Goal: Information Seeking & Learning: Learn about a topic

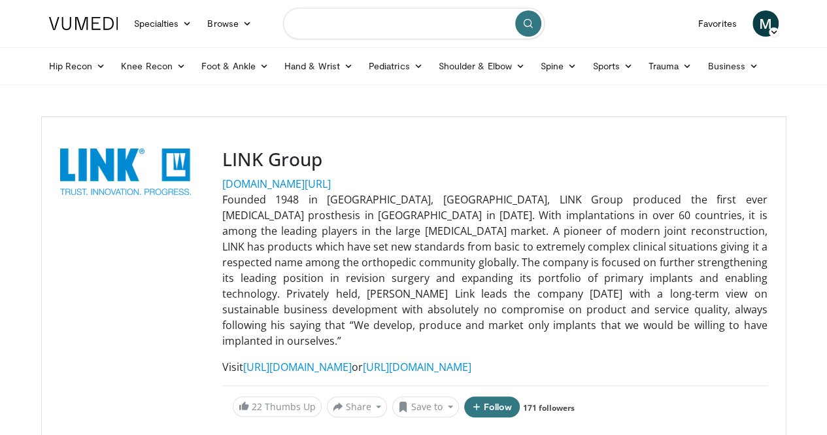
click at [350, 21] on input "Search topics, interventions" at bounding box center [413, 23] width 261 height 31
type input "**********"
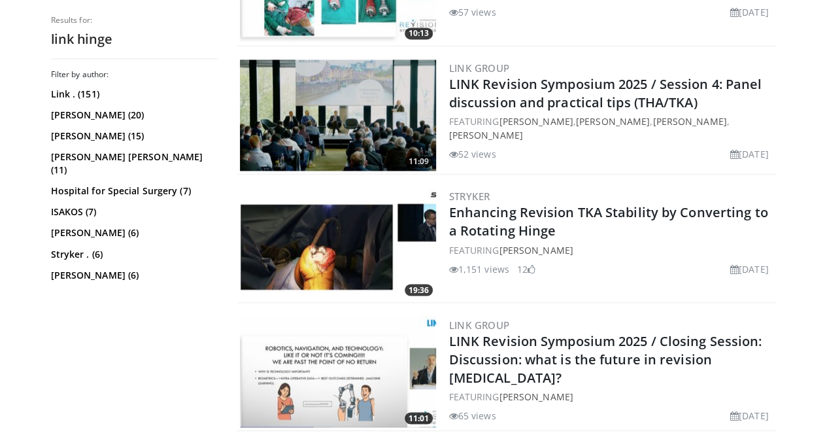
scroll to position [995, 0]
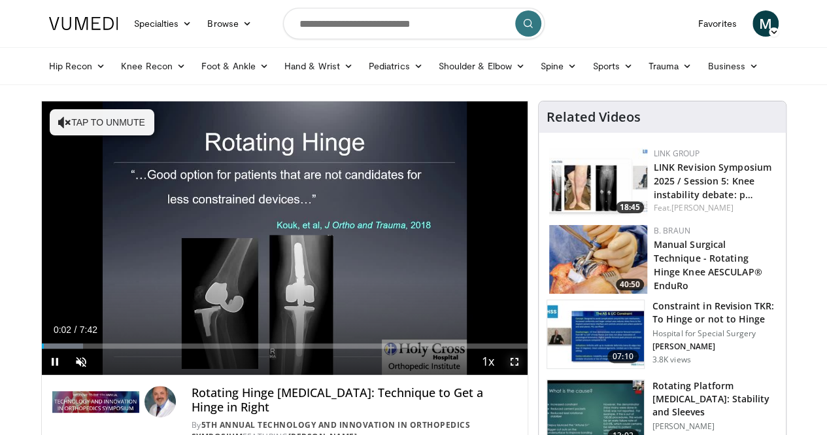
click at [526, 374] on span "Video Player" at bounding box center [514, 361] width 26 height 26
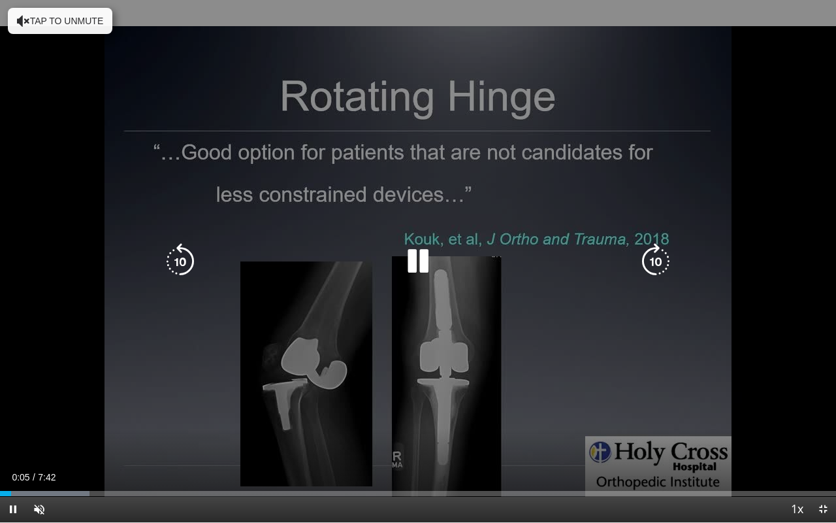
click at [417, 265] on icon "Video Player" at bounding box center [418, 261] width 37 height 37
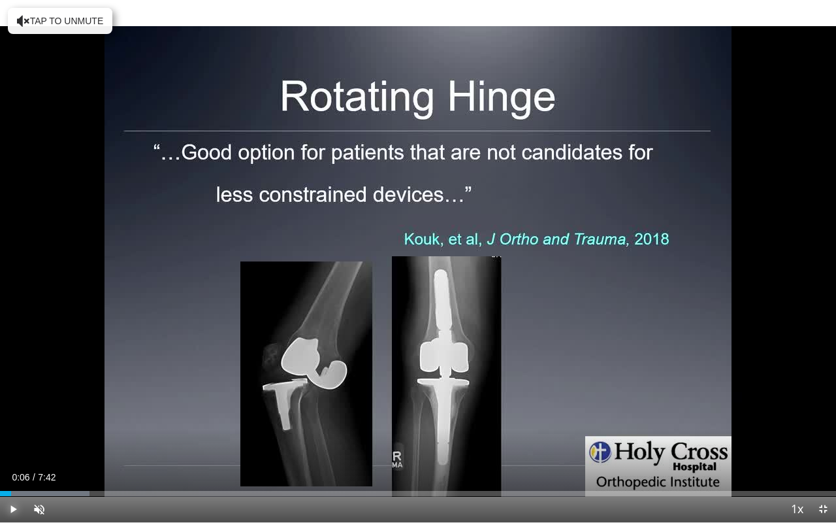
click at [16, 434] on span "Video Player" at bounding box center [13, 509] width 26 height 26
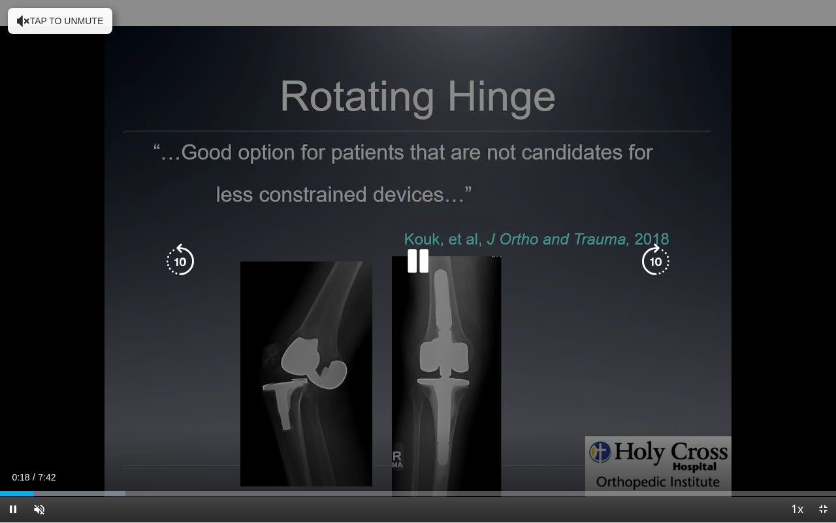
click at [50, 15] on button "Tap to unmute" at bounding box center [60, 21] width 105 height 26
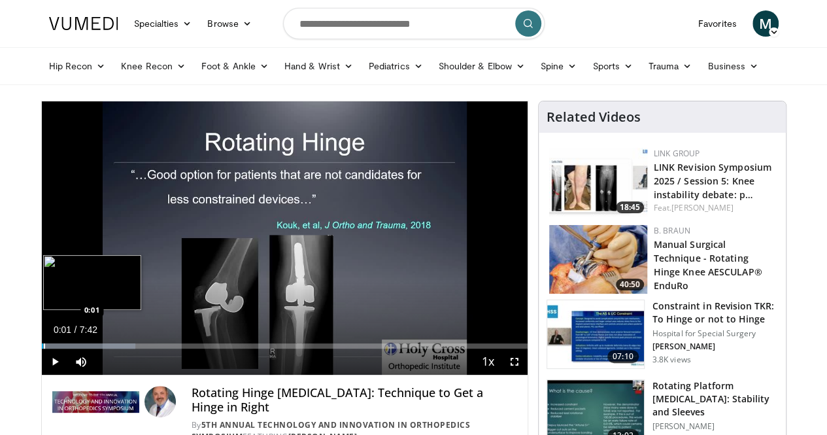
click at [44, 348] on div "Progress Bar" at bounding box center [44, 345] width 1 height 5
click at [526, 374] on span "Video Player" at bounding box center [514, 361] width 26 height 26
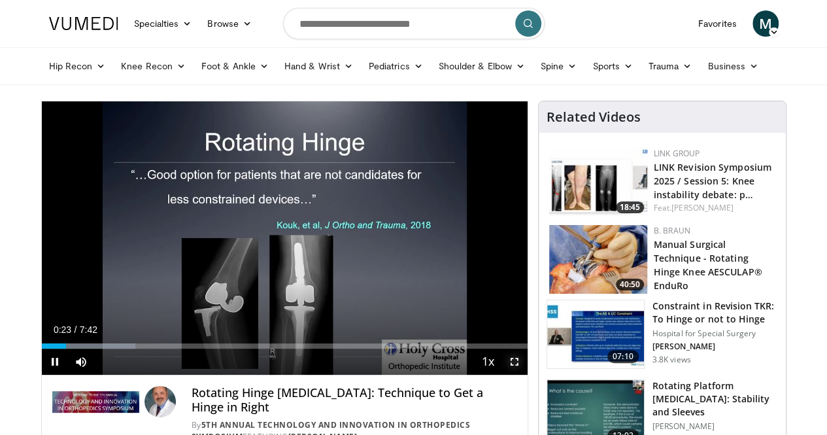
click at [525, 374] on span "Video Player" at bounding box center [514, 361] width 26 height 26
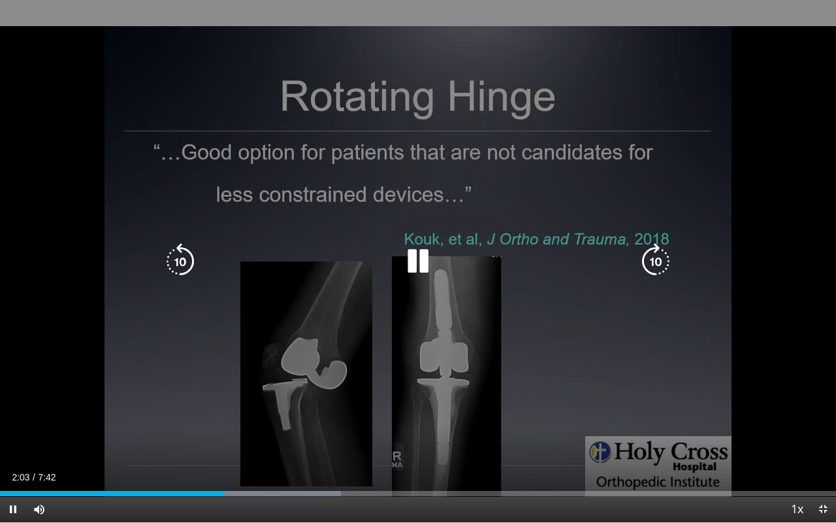
drag, startPoint x: 416, startPoint y: 259, endPoint x: 395, endPoint y: 268, distance: 22.6
click at [395, 268] on div "Video Player" at bounding box center [418, 261] width 502 height 26
click at [425, 264] on icon "Video Player" at bounding box center [418, 261] width 37 height 37
click at [420, 261] on icon "Video Player" at bounding box center [418, 261] width 37 height 37
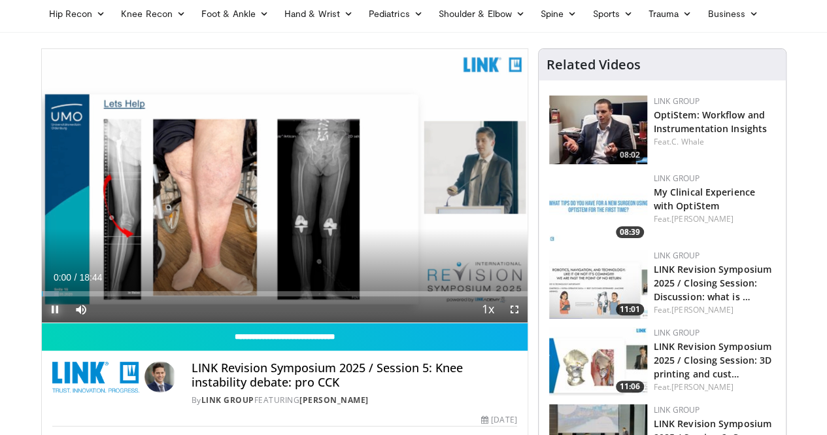
click at [42, 322] on span "Video Player" at bounding box center [55, 309] width 26 height 26
